Goal: Transaction & Acquisition: Purchase product/service

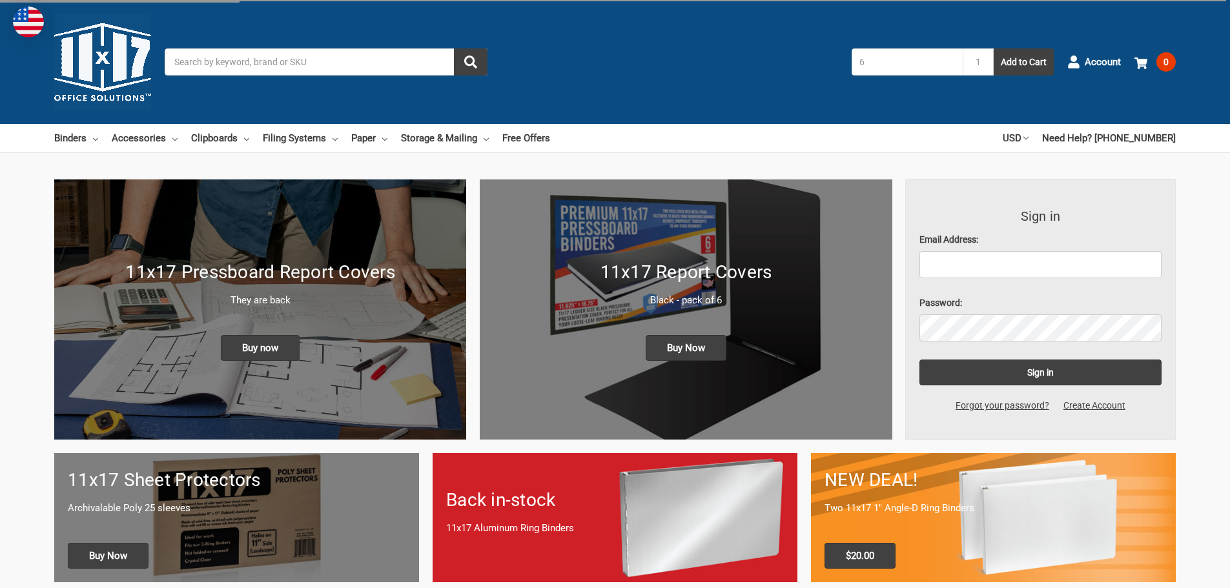
type input "68"
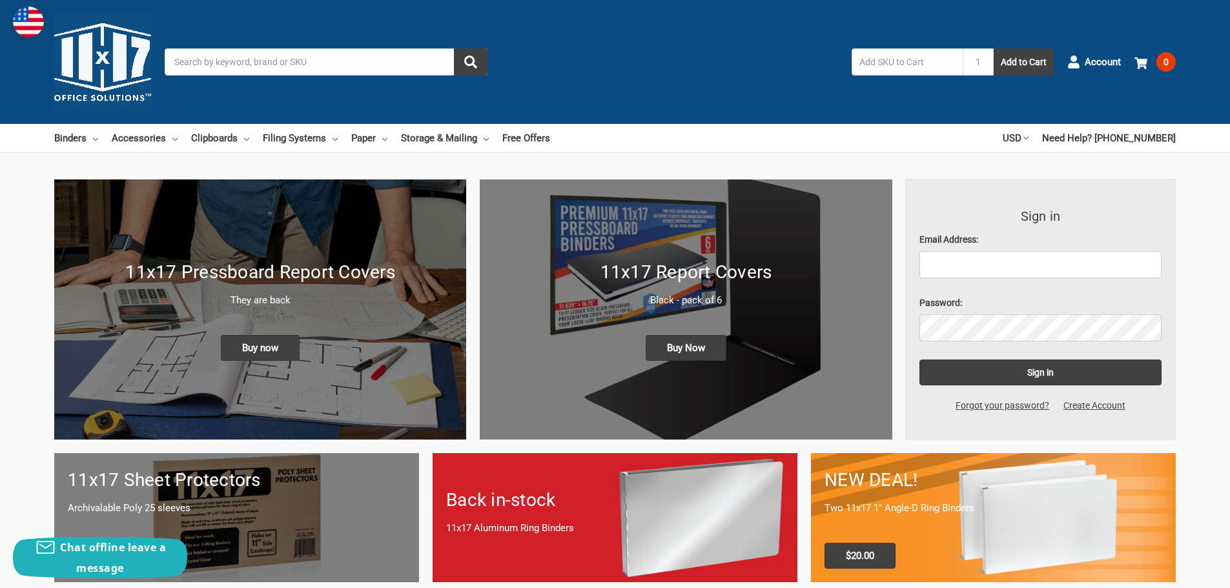
click at [913, 63] on input "text" at bounding box center [907, 61] width 111 height 27
type input "680461"
click at [994, 48] on button "Add to Cart" at bounding box center [1024, 61] width 60 height 27
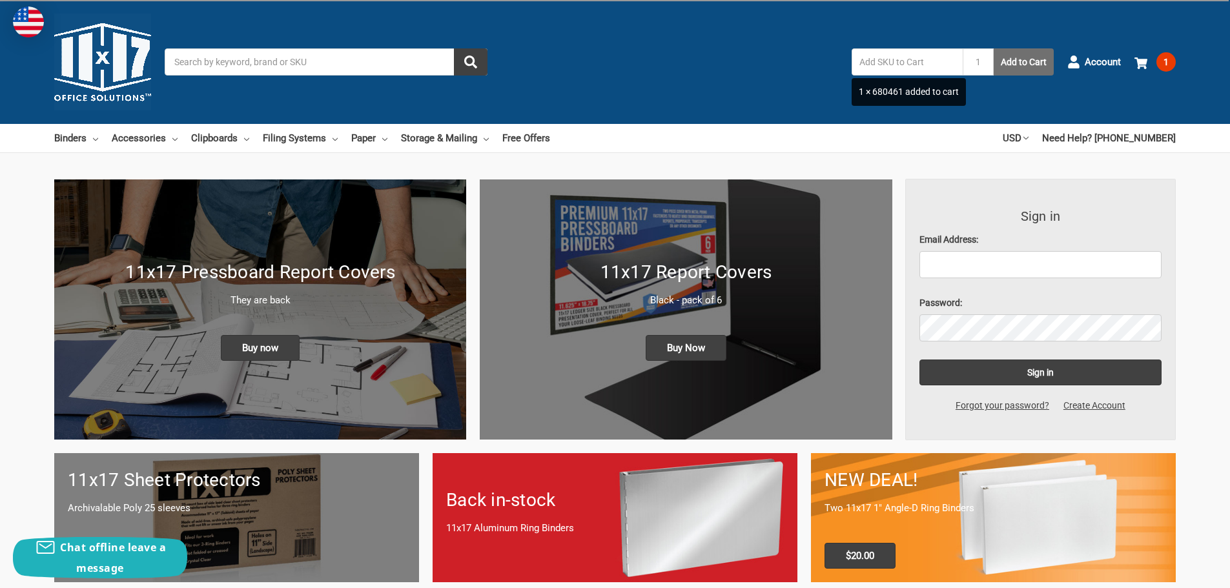
click at [1024, 56] on button "Add to Cart" at bounding box center [1024, 61] width 60 height 27
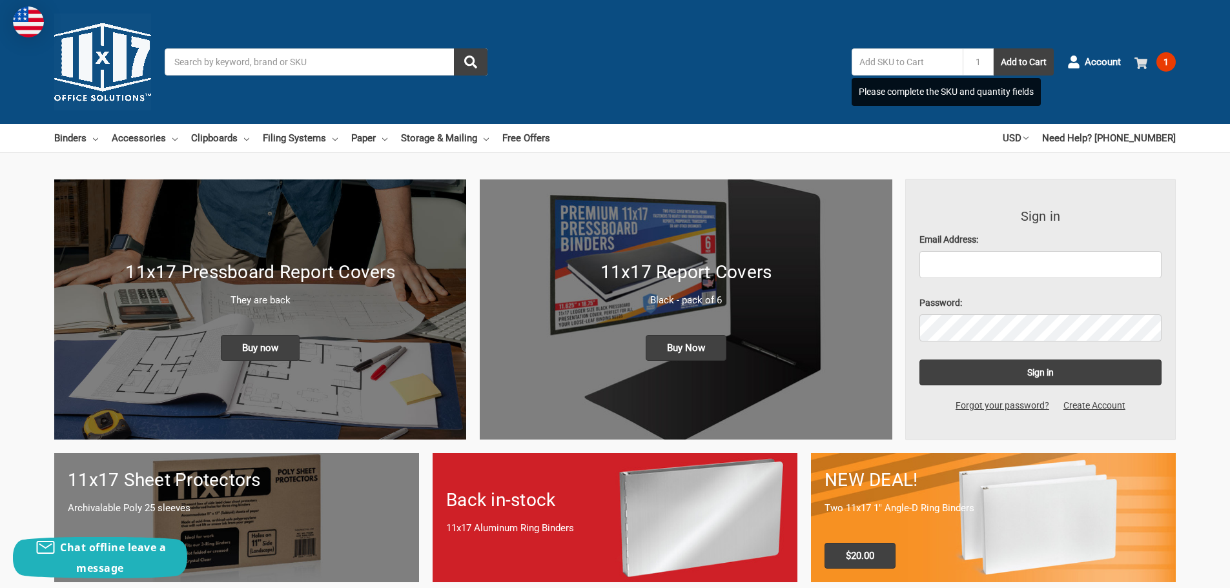
click at [1166, 62] on span "1" at bounding box center [1166, 61] width 19 height 19
